Goal: Transaction & Acquisition: Purchase product/service

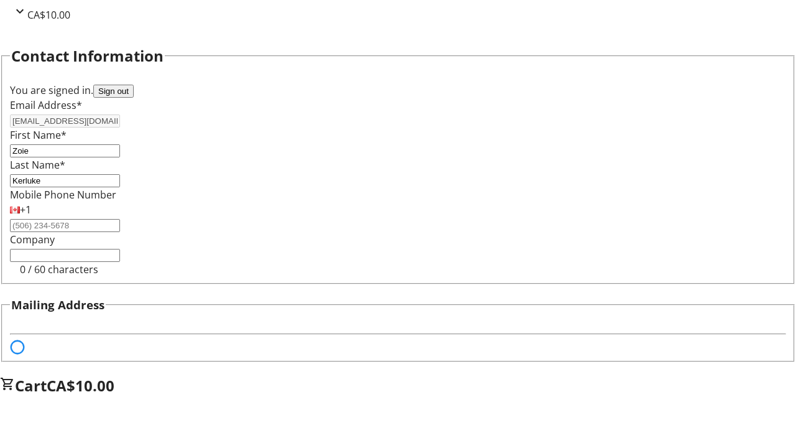
select select "BC"
select select "CA"
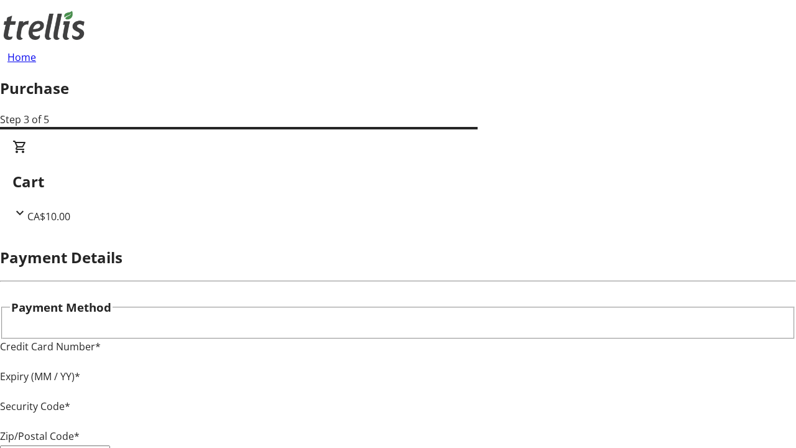
type input "V1Y 0C2"
